Goal: Task Accomplishment & Management: Manage account settings

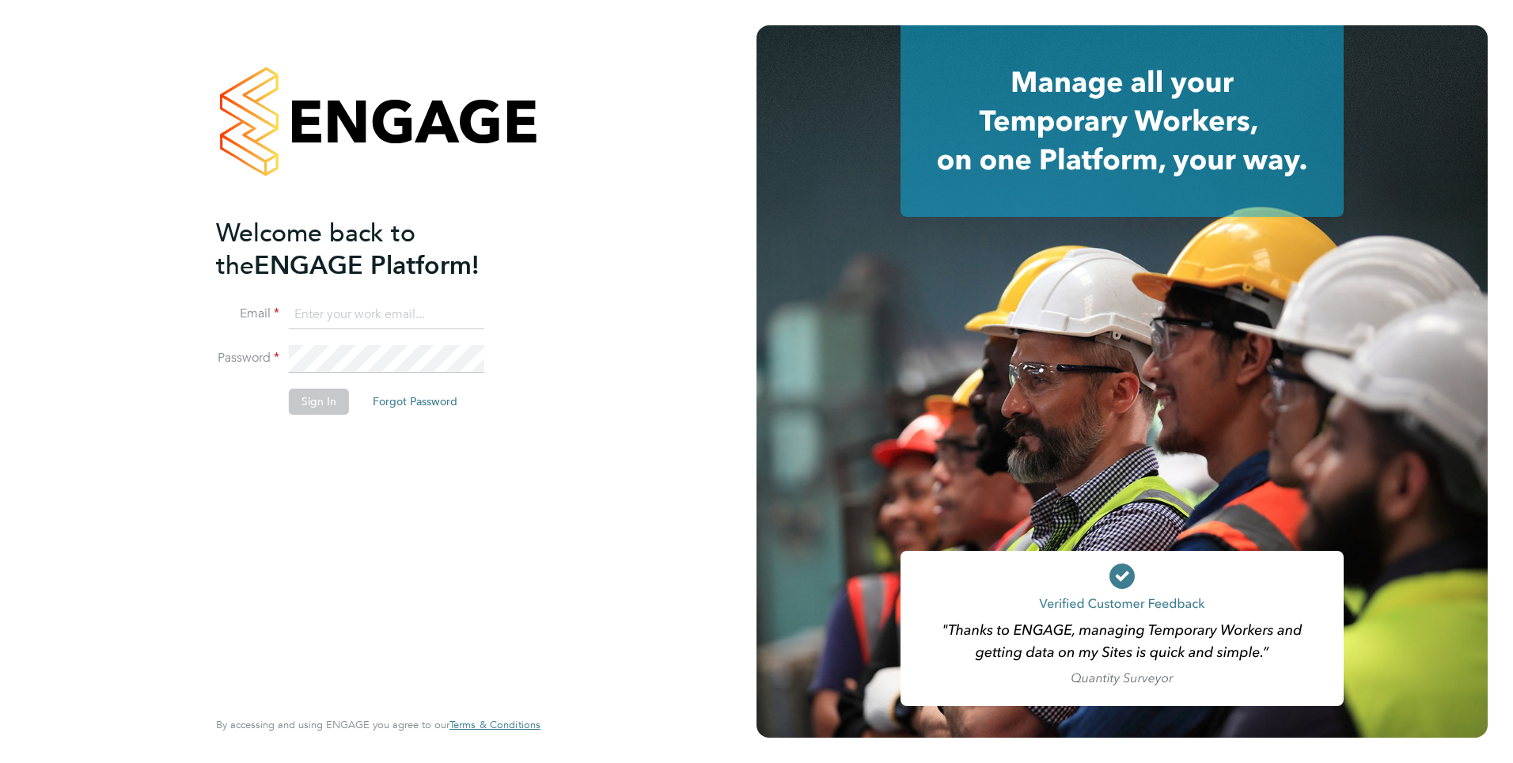
type input "mahnaz.asgari@ncclondon.ac.uk"
click at [315, 401] on button "Sign In" at bounding box center [319, 401] width 60 height 25
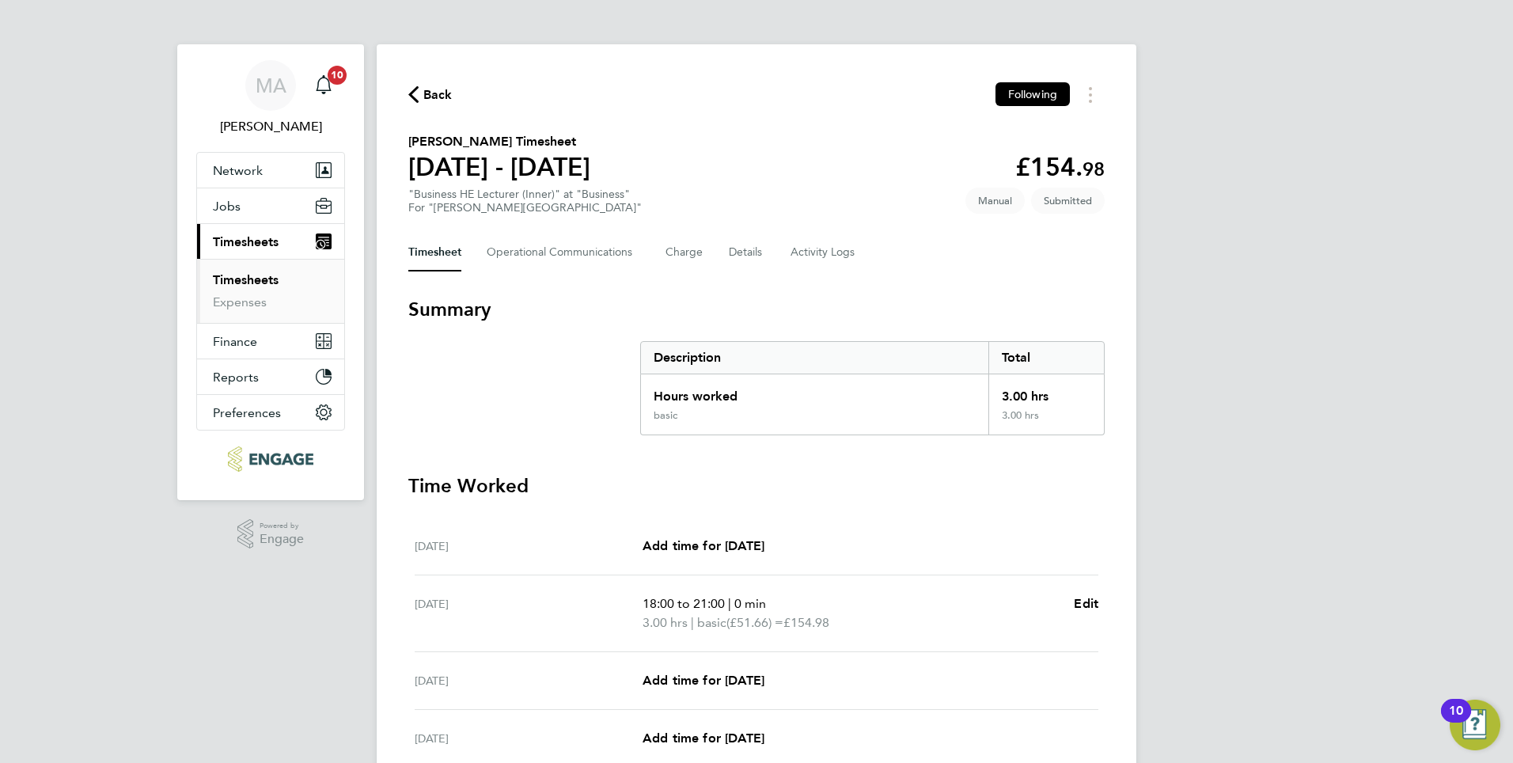
click at [229, 276] on link "Timesheets" at bounding box center [246, 279] width 66 height 15
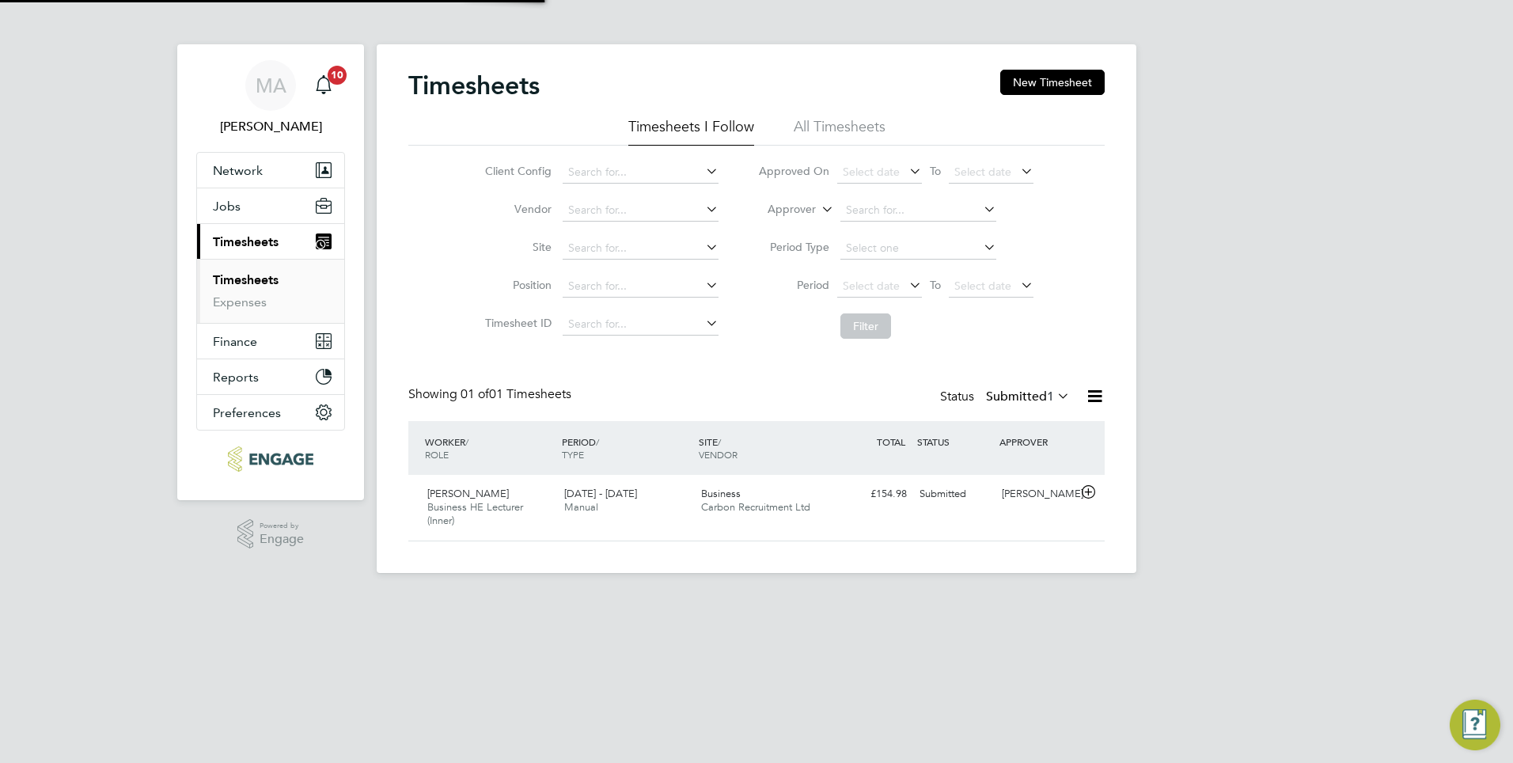
scroll to position [40, 138]
click at [474, 503] on span "Business HE Lecturer (Inner)" at bounding box center [475, 513] width 96 height 27
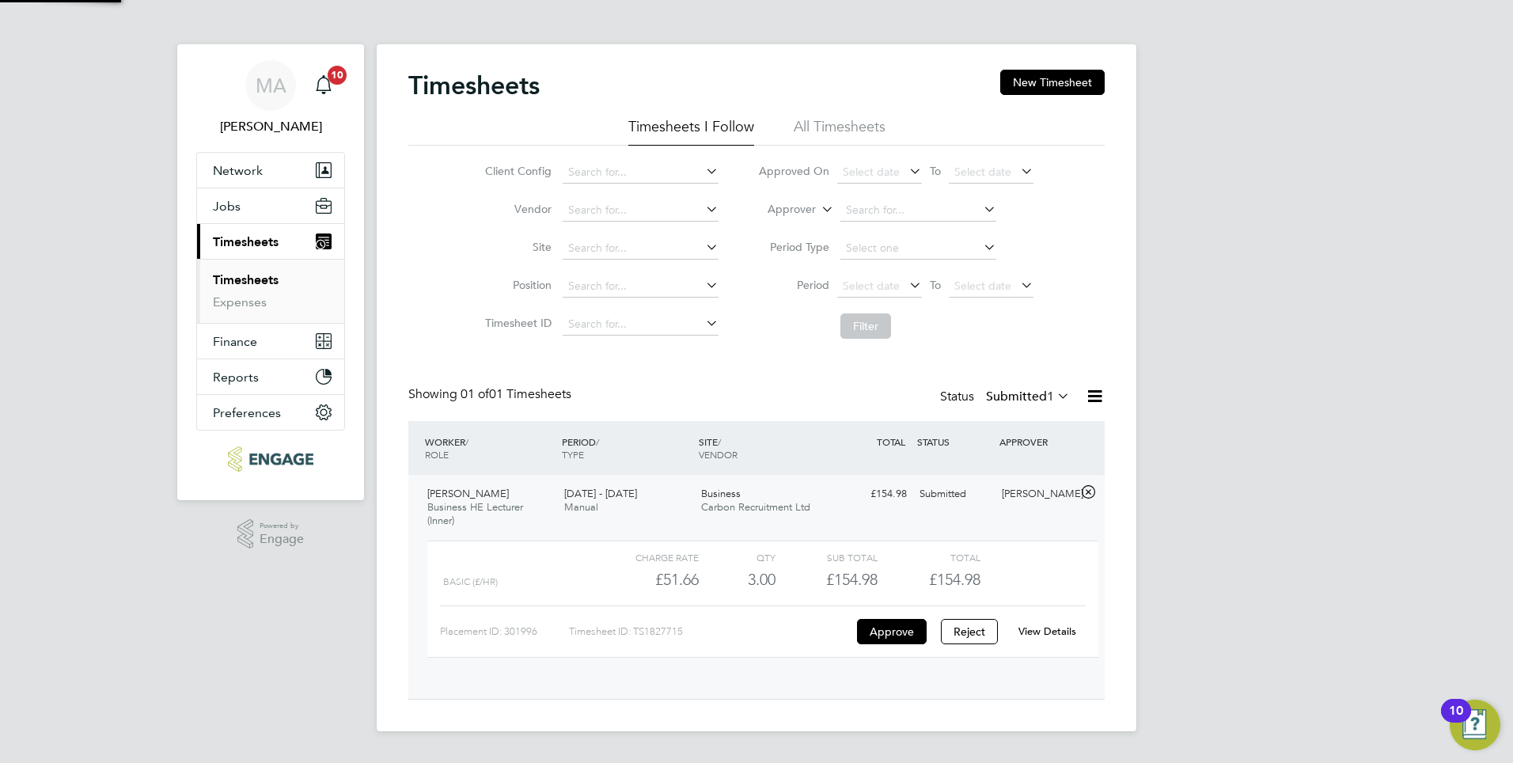
scroll to position [27, 154]
click at [1040, 639] on div "View Details" at bounding box center [1047, 631] width 78 height 25
click at [1041, 635] on link "View Details" at bounding box center [1047, 630] width 58 height 13
click at [900, 627] on button "Approve" at bounding box center [892, 631] width 70 height 25
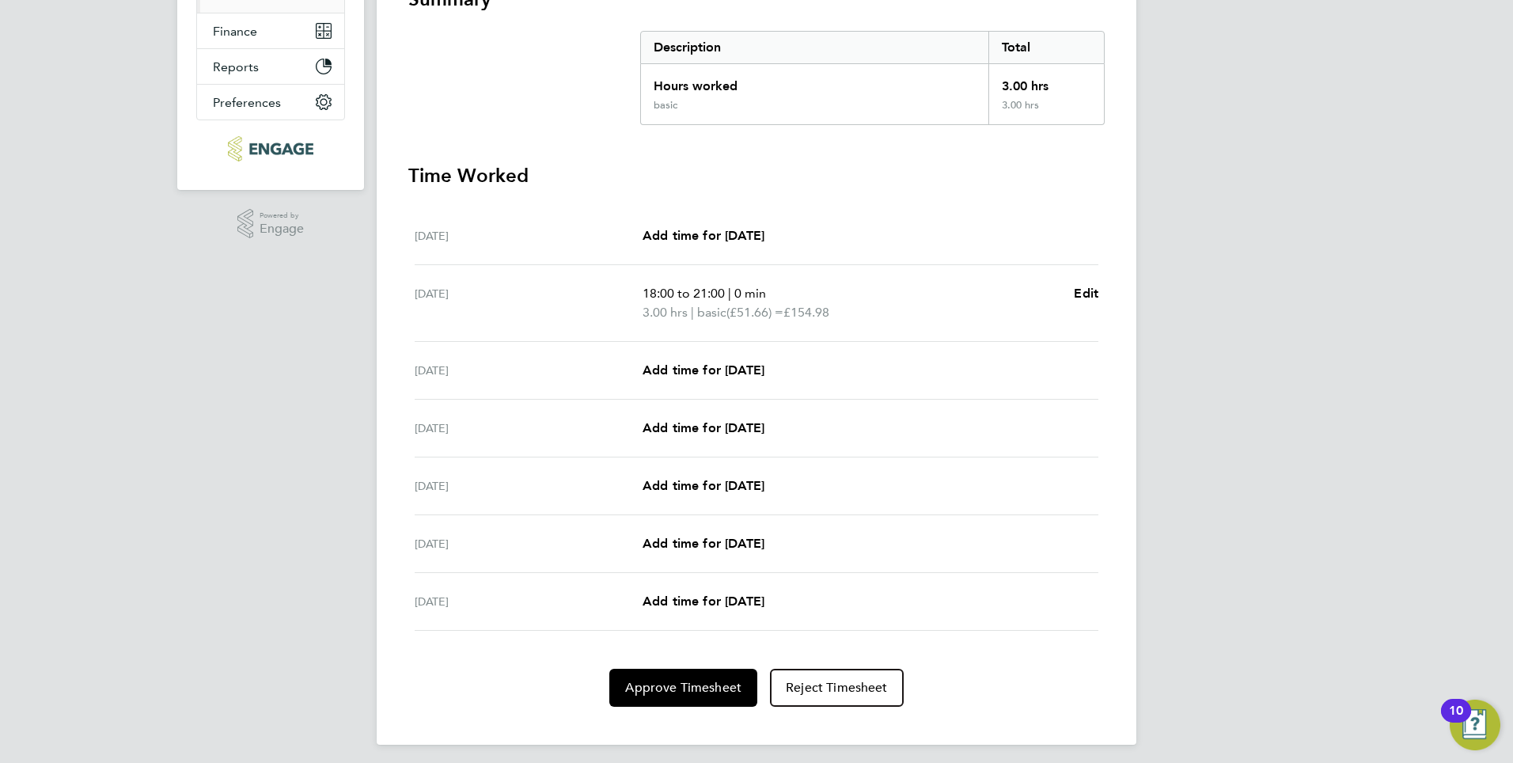
scroll to position [317, 0]
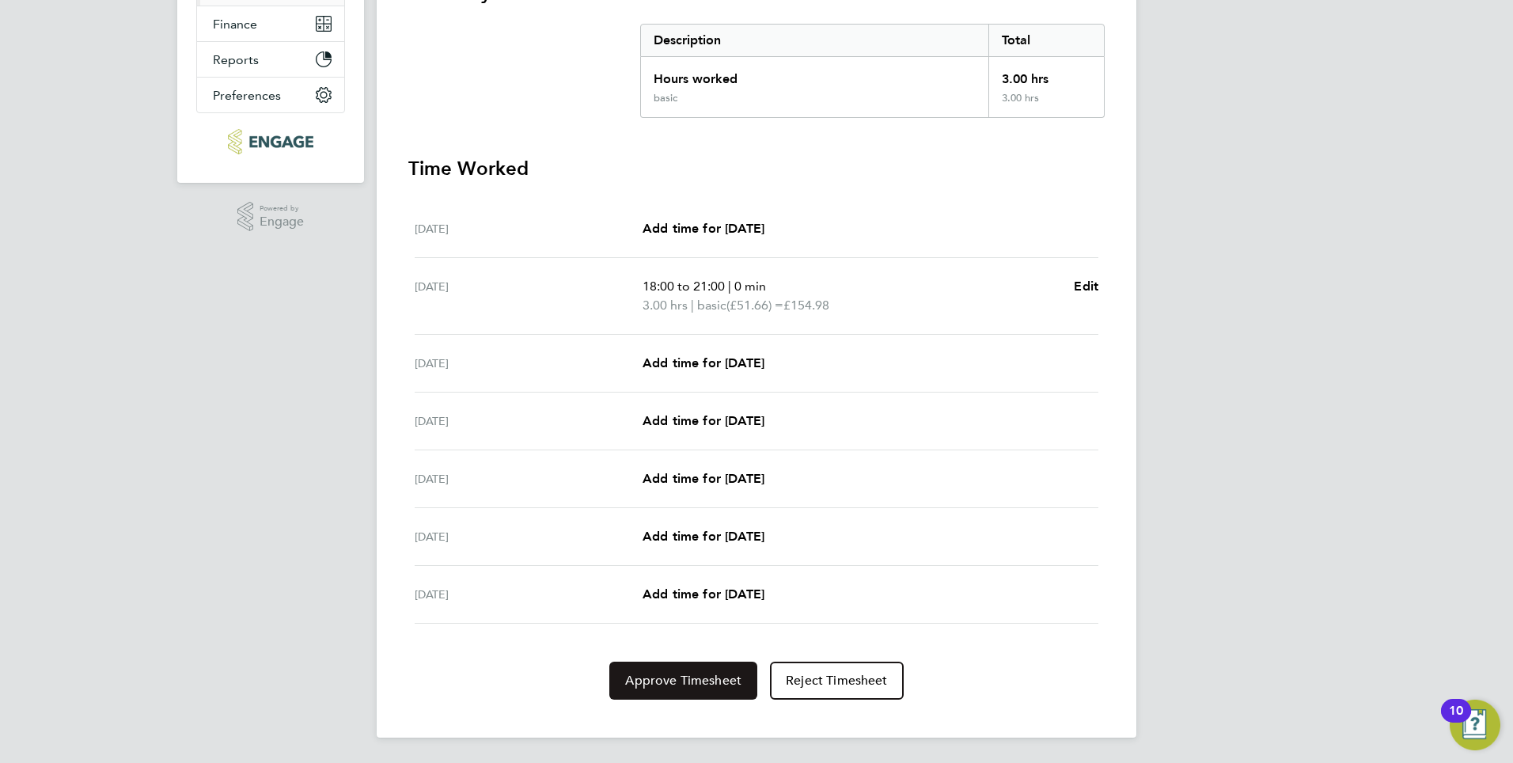
click at [692, 681] on span "Approve Timesheet" at bounding box center [683, 681] width 116 height 16
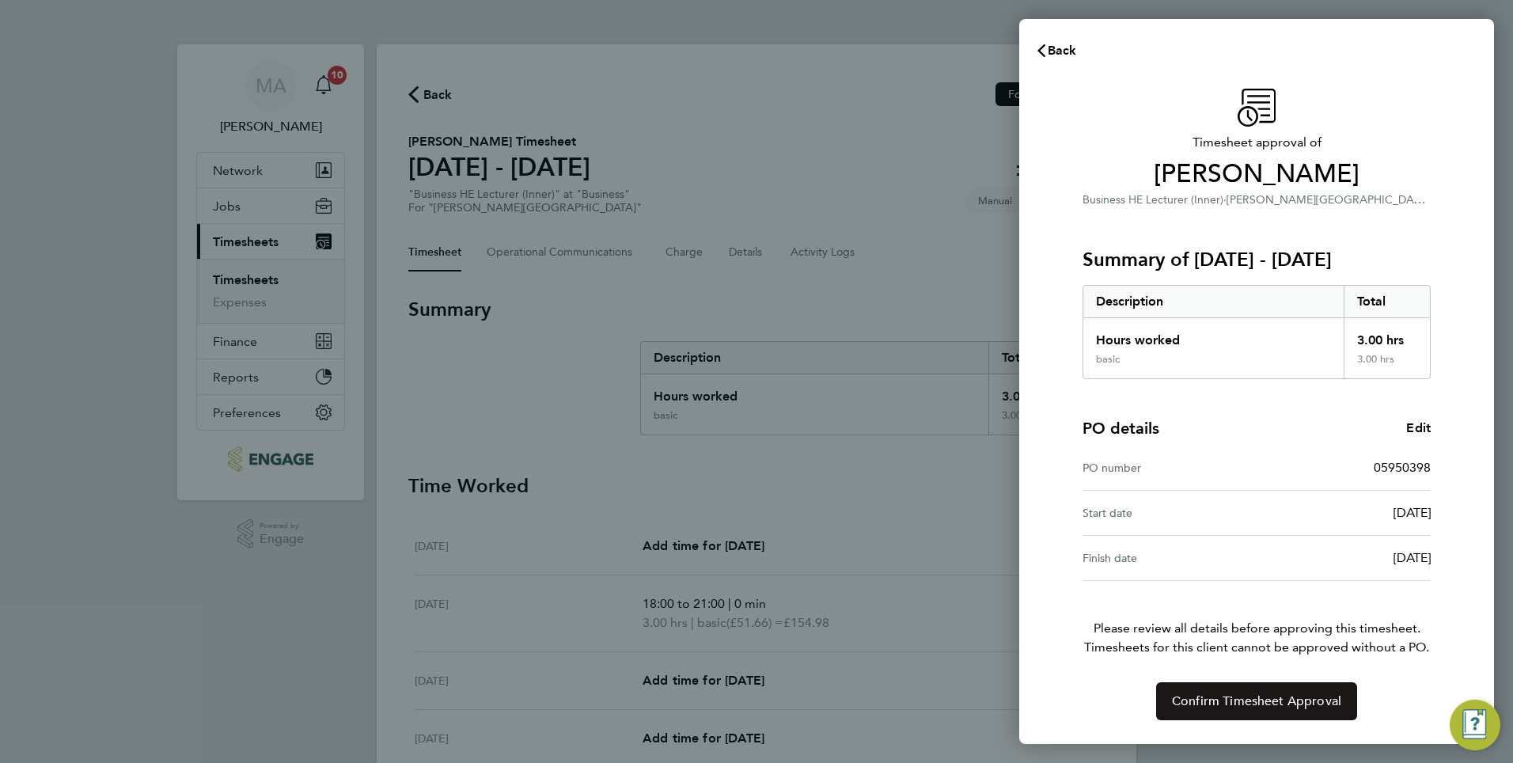
click at [1283, 699] on span "Confirm Timesheet Approval" at bounding box center [1256, 701] width 169 height 16
click at [1279, 701] on span "Confirm Timesheet Approval" at bounding box center [1256, 701] width 169 height 16
